Goal: Use online tool/utility: Utilize a website feature to perform a specific function

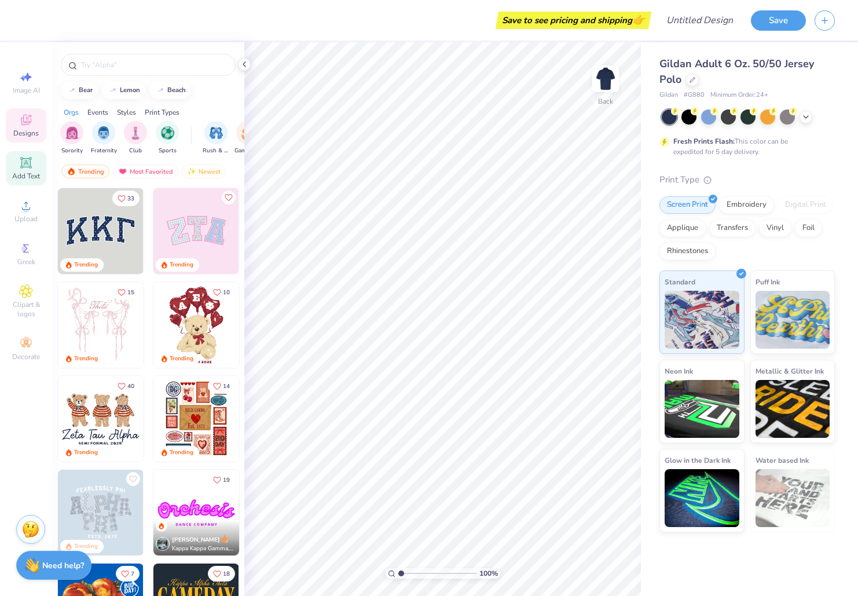
click at [25, 162] on icon at bounding box center [25, 162] width 9 height 9
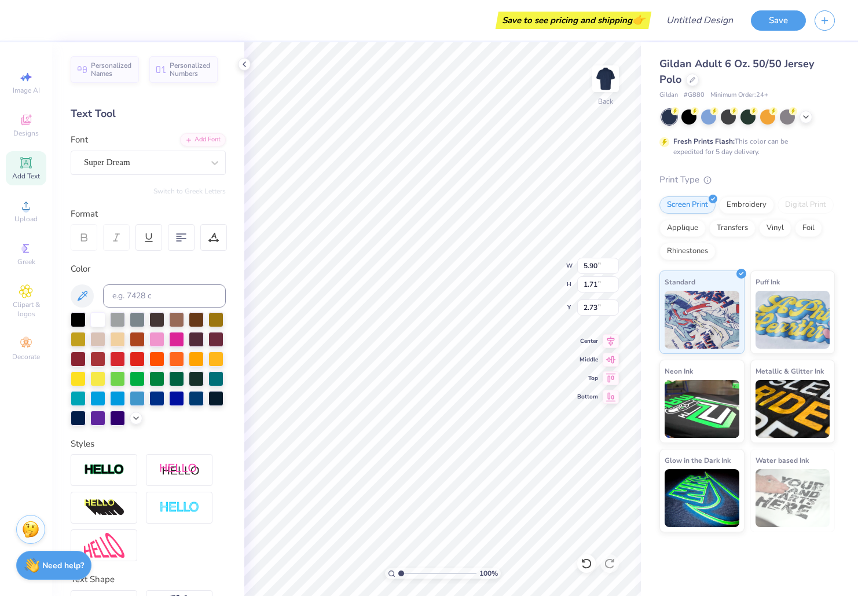
type input "2.73"
type input "5.70"
type input "1.65"
type input "2.79"
type input "2.17"
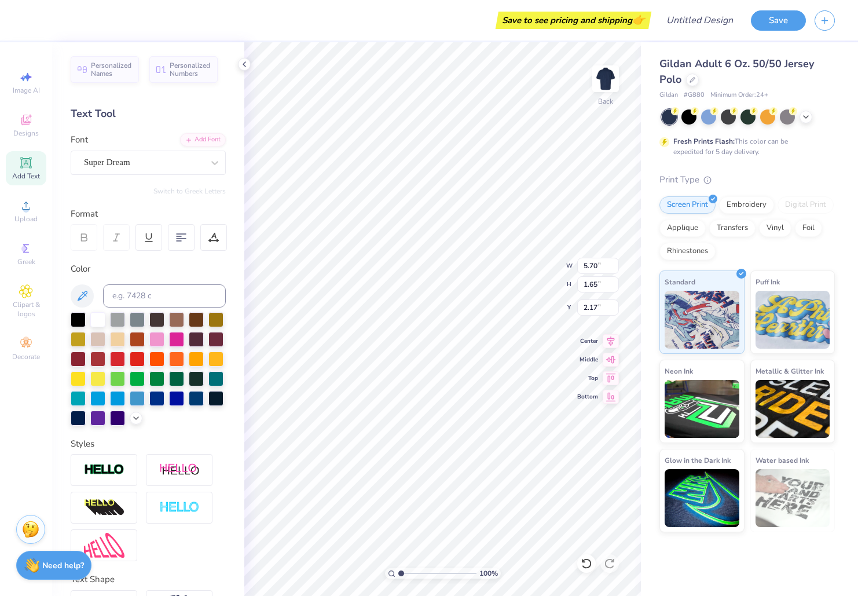
scroll to position [0, 1]
type textarea "[PERSON_NAME]"
click at [214, 162] on icon at bounding box center [215, 163] width 12 height 12
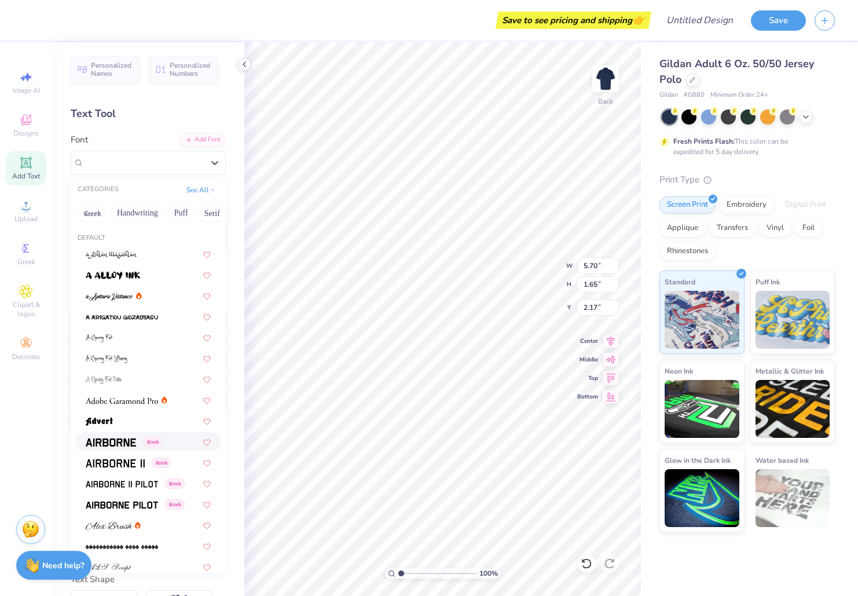
click at [113, 439] on img at bounding box center [111, 442] width 50 height 8
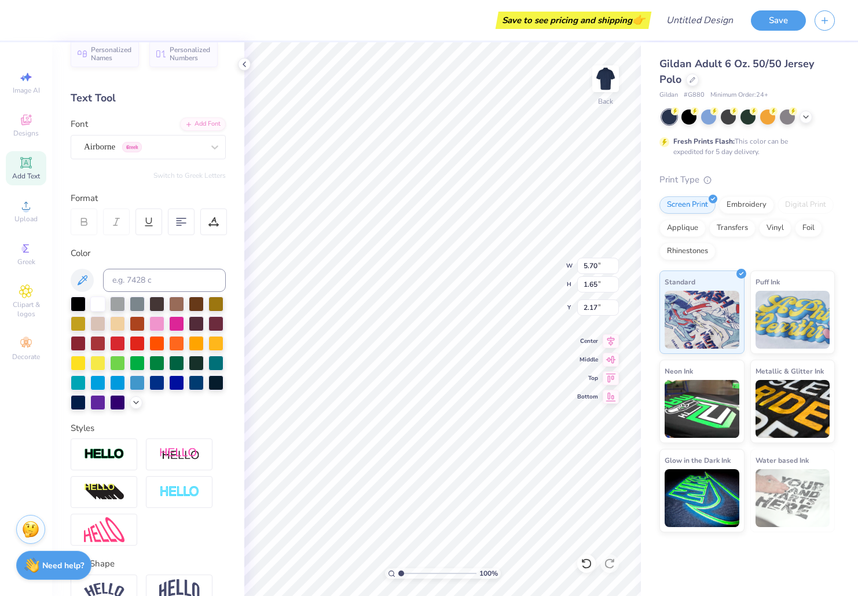
scroll to position [5, 0]
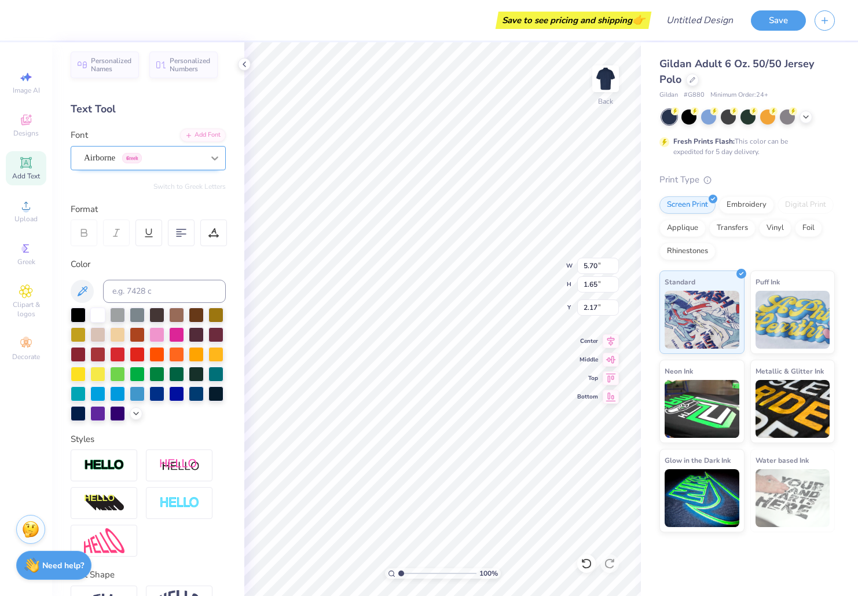
click at [221, 163] on div at bounding box center [214, 158] width 21 height 21
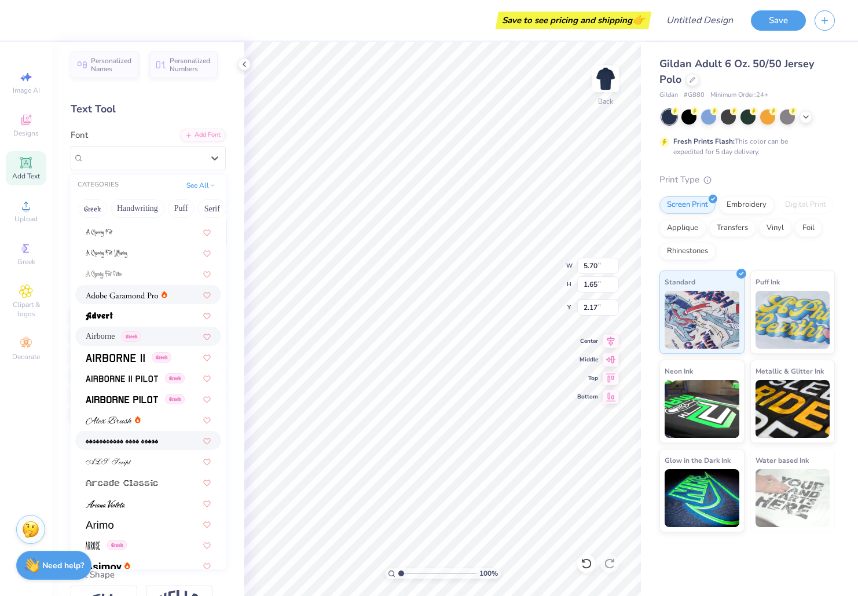
scroll to position [151, 0]
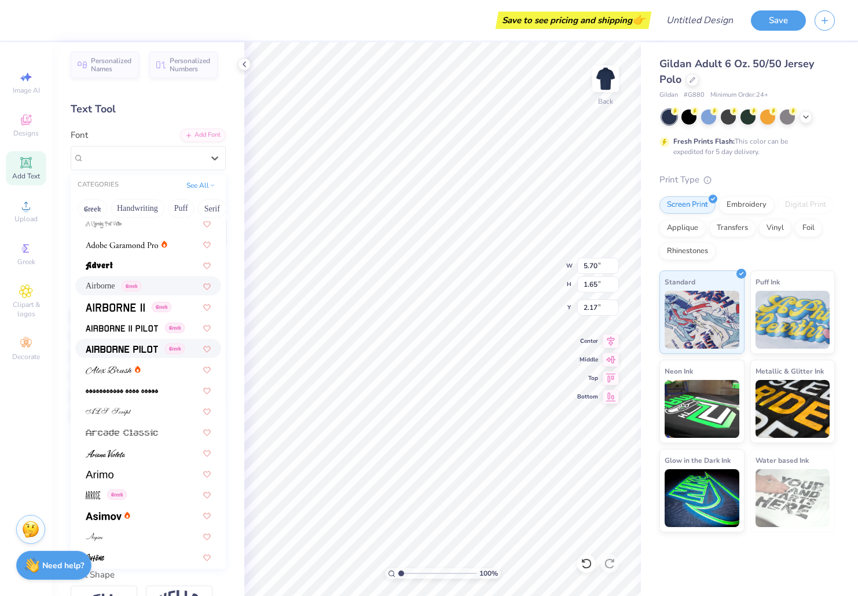
click at [149, 341] on div "Greek" at bounding box center [148, 348] width 146 height 19
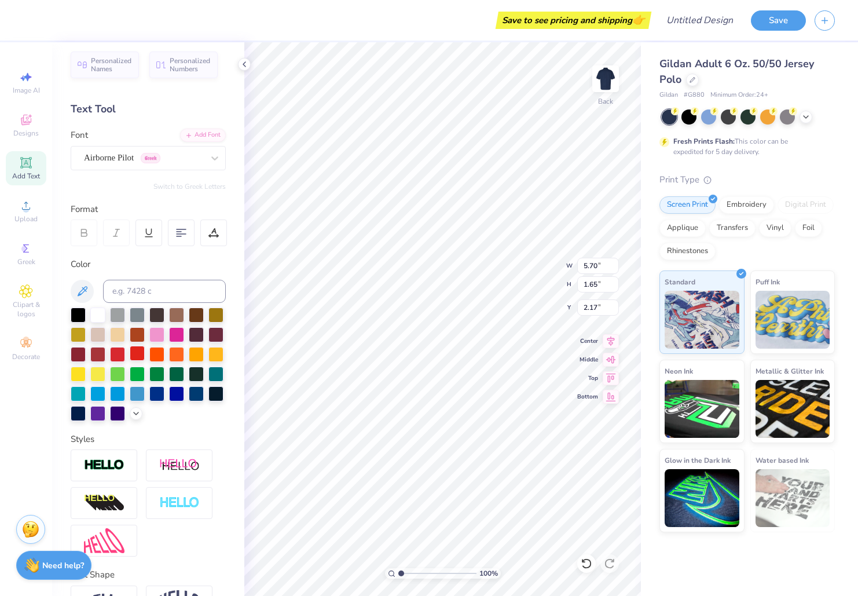
scroll to position [77, 0]
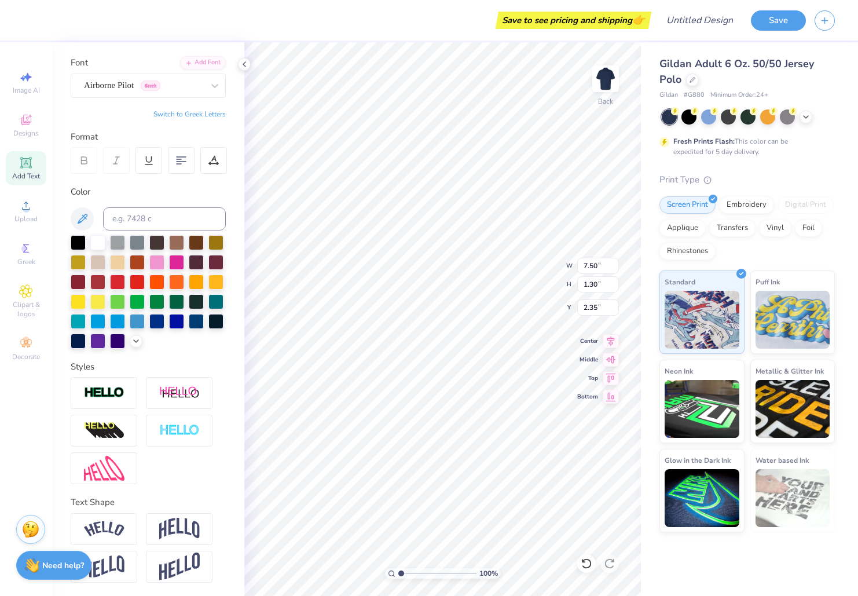
type input "4.16"
type input "0.72"
type input "2.93"
type input "2.28"
type input "4.12"
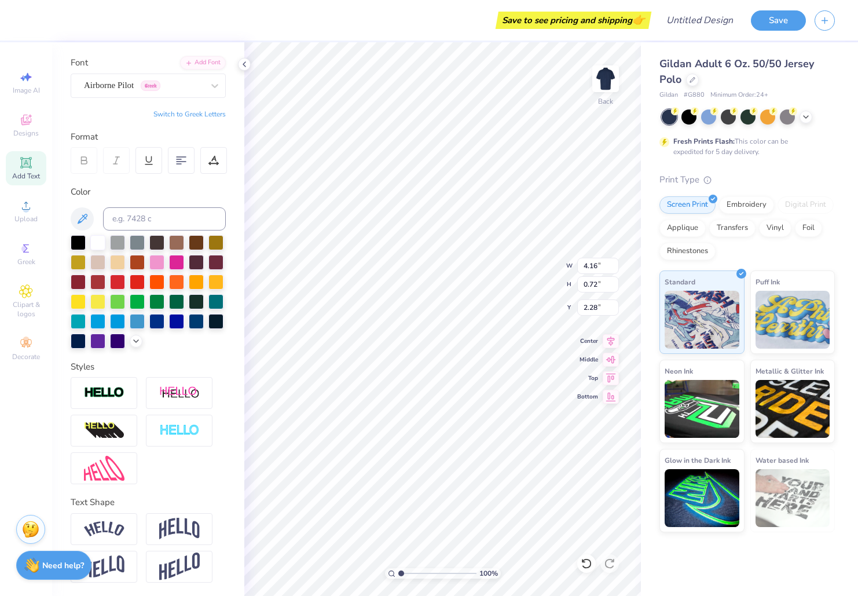
type input "1.44"
type input "1.92"
type input "4.16"
type input "0.72"
type input "2.28"
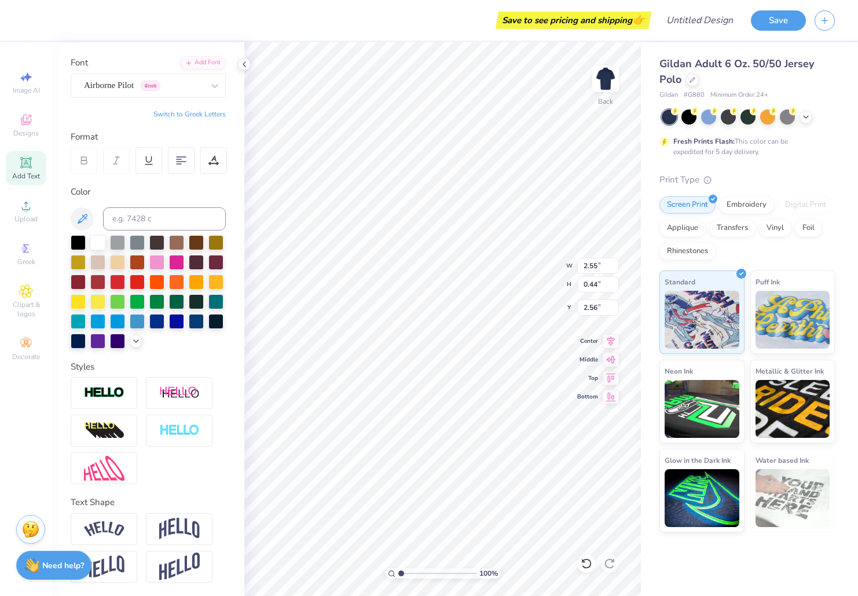
type input "2.55"
type input "0.44"
type input "2.56"
type input "2.50"
type input "0.43"
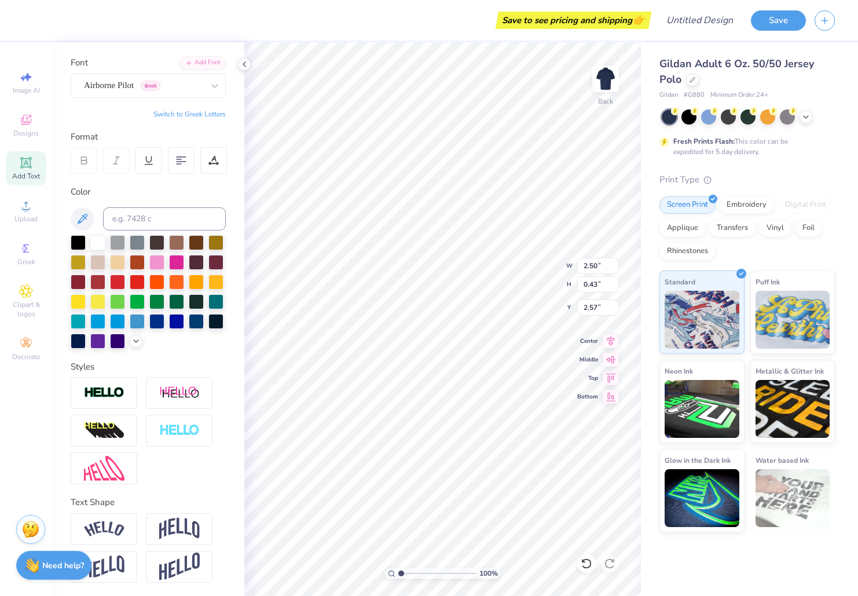
type input "3.19"
